Goal: Information Seeking & Learning: Learn about a topic

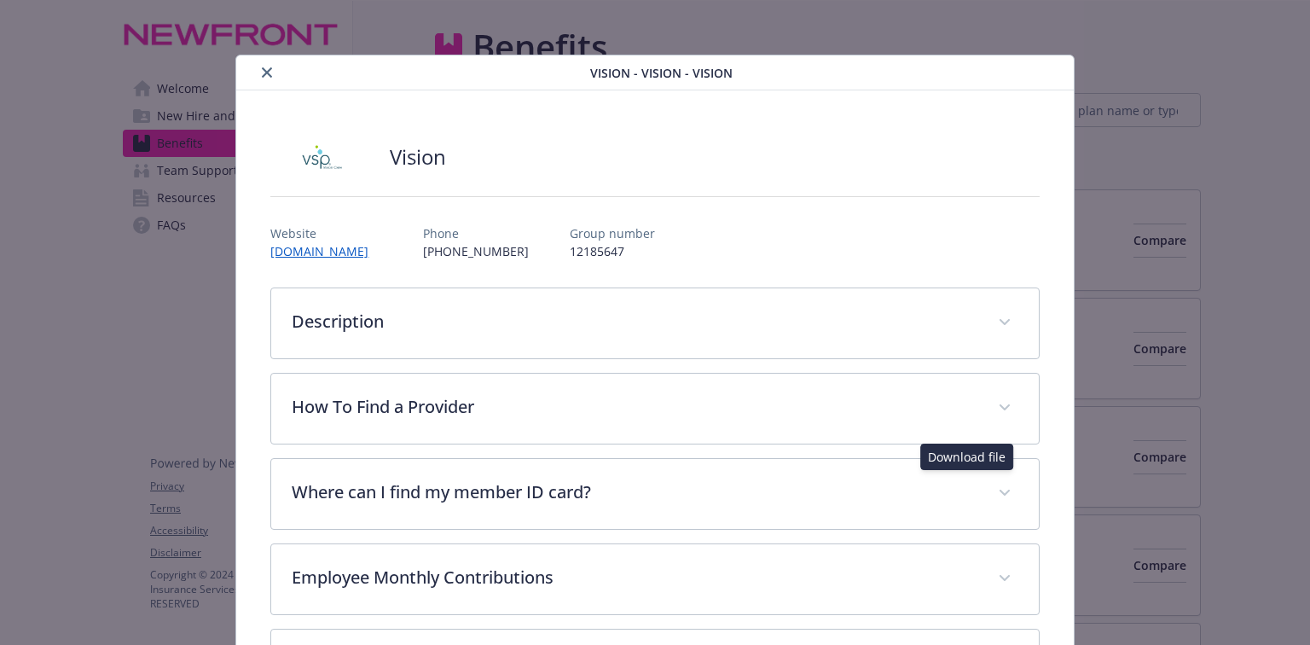
scroll to position [390, 0]
